Goal: Book appointment/travel/reservation

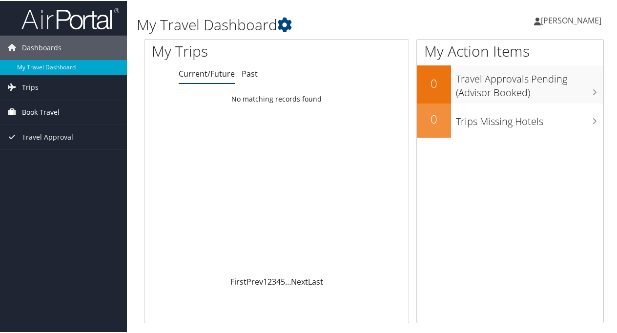
click at [89, 108] on link "Book Travel" at bounding box center [63, 111] width 127 height 24
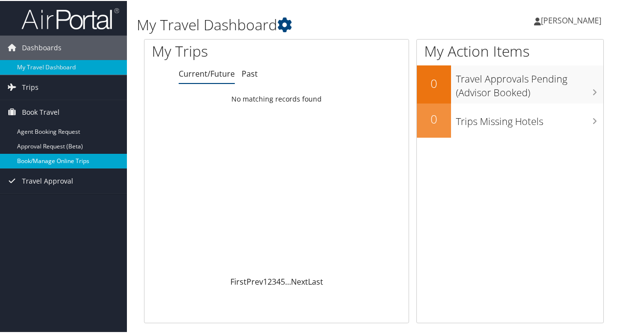
click at [56, 158] on link "Book/Manage Online Trips" at bounding box center [63, 160] width 127 height 15
